Goal: Task Accomplishment & Management: Manage account settings

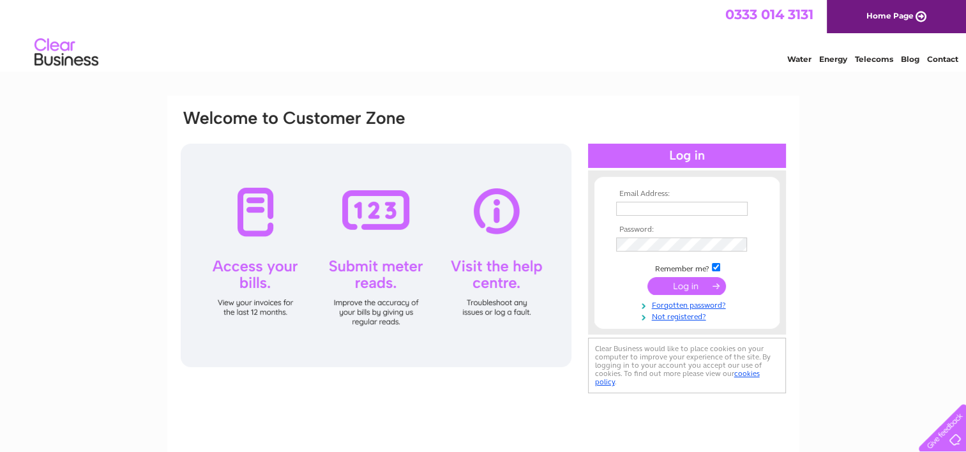
type input "[PERSON_NAME][EMAIL_ADDRESS][DOMAIN_NAME]"
click at [702, 282] on input "submit" at bounding box center [686, 286] width 79 height 18
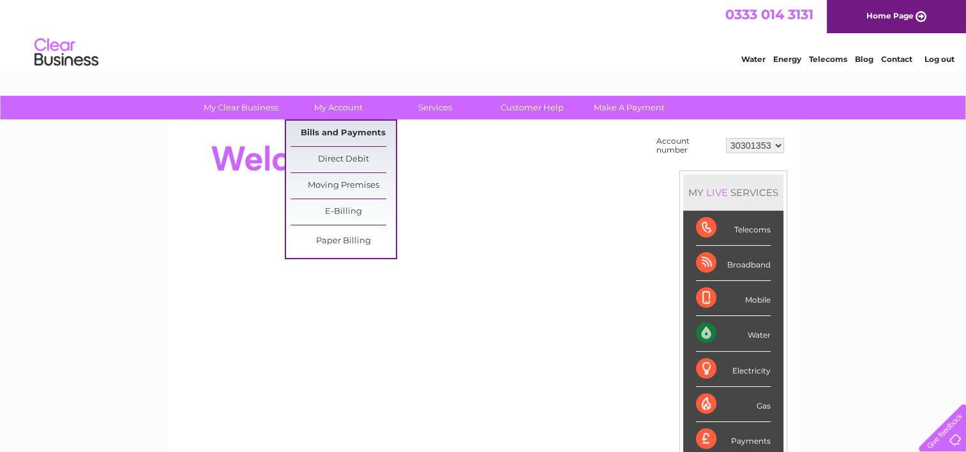
click at [341, 136] on link "Bills and Payments" at bounding box center [342, 134] width 105 height 26
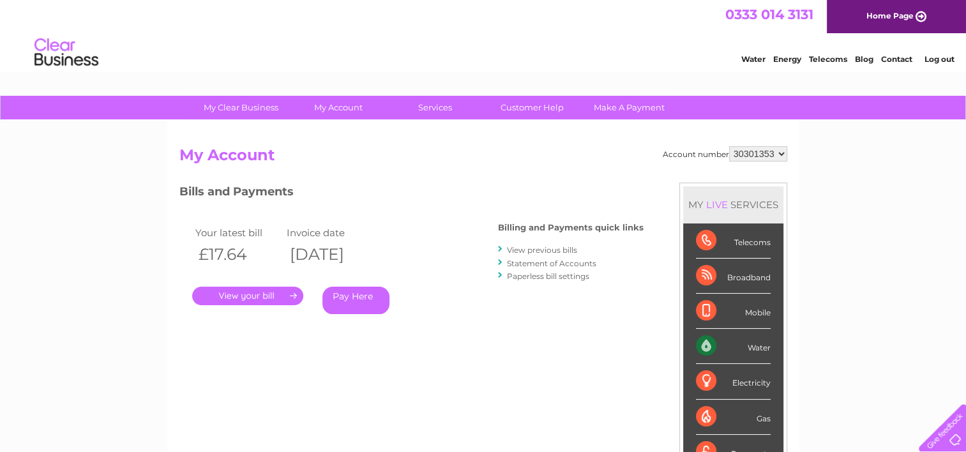
scroll to position [64, 0]
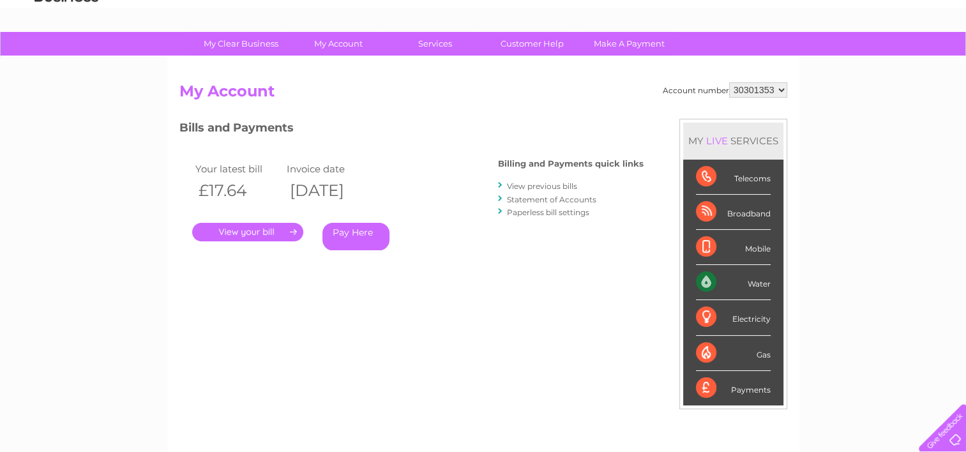
click at [259, 227] on link "." at bounding box center [247, 232] width 111 height 19
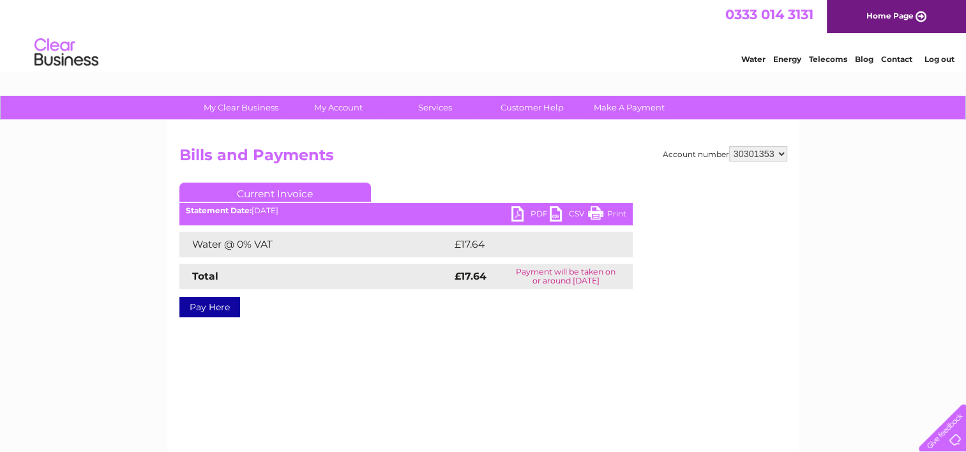
click at [518, 215] on link "PDF" at bounding box center [530, 215] width 38 height 19
